Goal: Task Accomplishment & Management: Complete application form

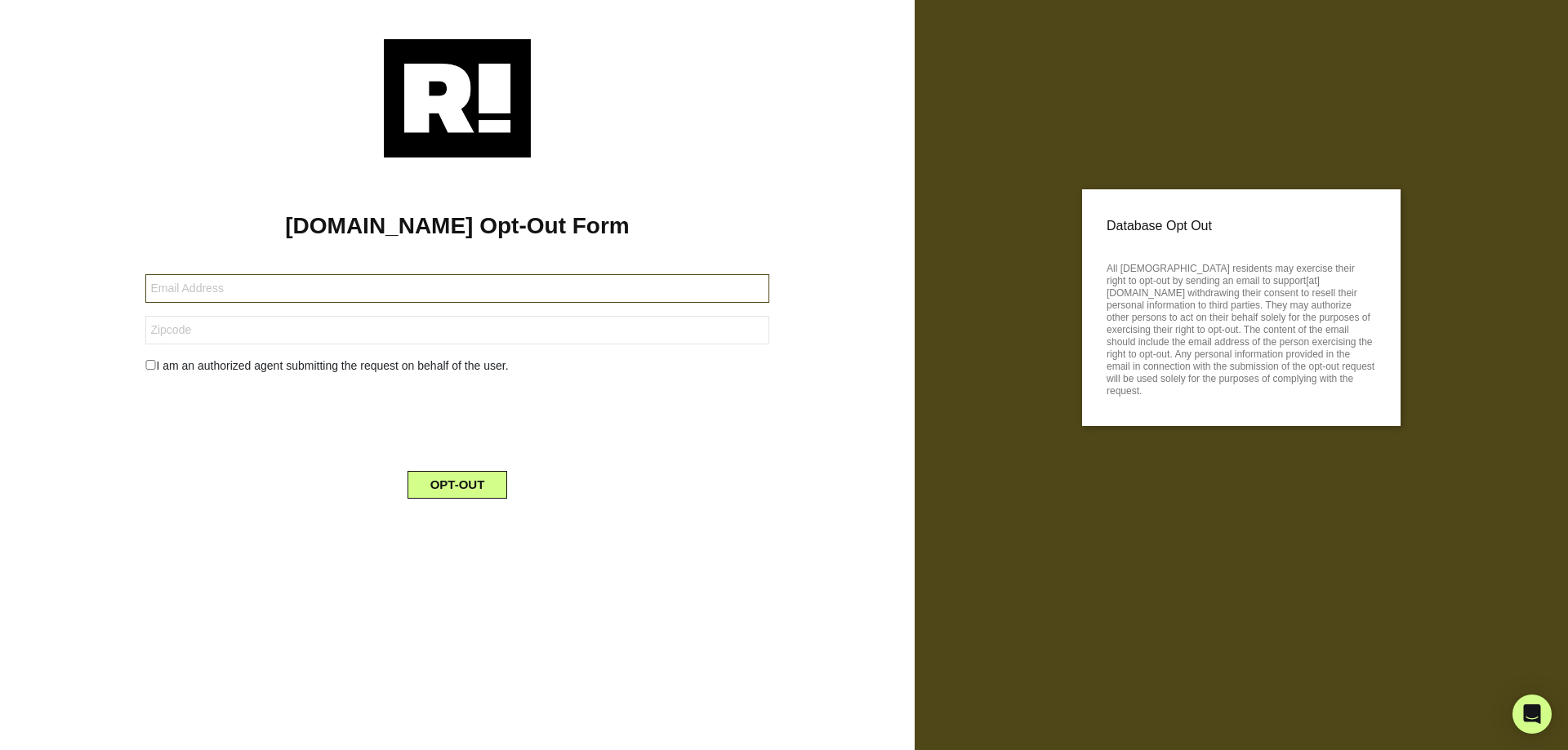
click at [208, 290] on input "text" at bounding box center [456, 288] width 623 height 29
type input "EHLAIDLAW@YAHOO.COM"
click at [240, 336] on input "text" at bounding box center [456, 330] width 623 height 29
type input "29410"
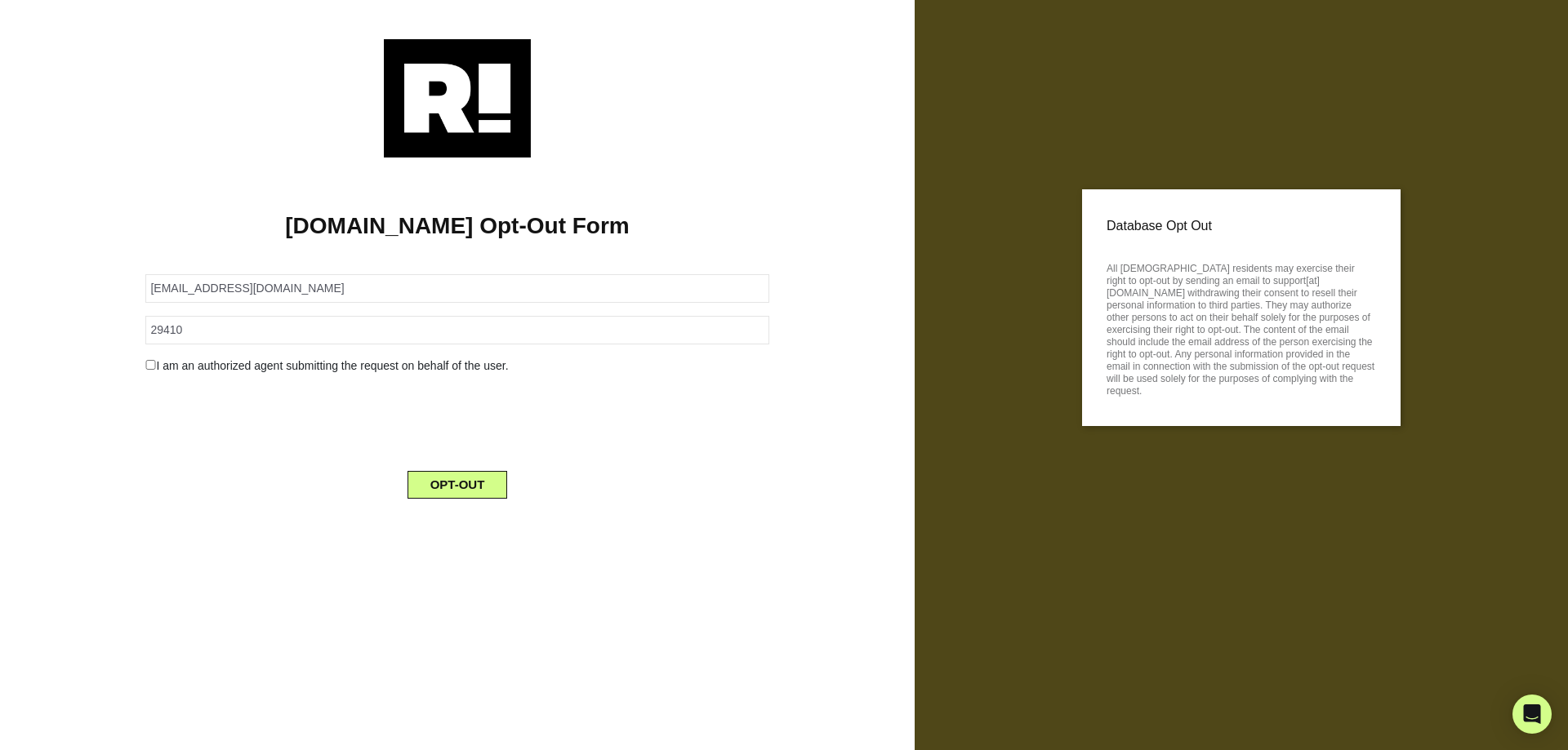
click at [145, 364] on input "checkbox" at bounding box center [150, 365] width 11 height 10
checkbox input "true"
click at [471, 530] on button "OPT-OUT" at bounding box center [457, 527] width 100 height 28
